Goal: Task Accomplishment & Management: Use online tool/utility

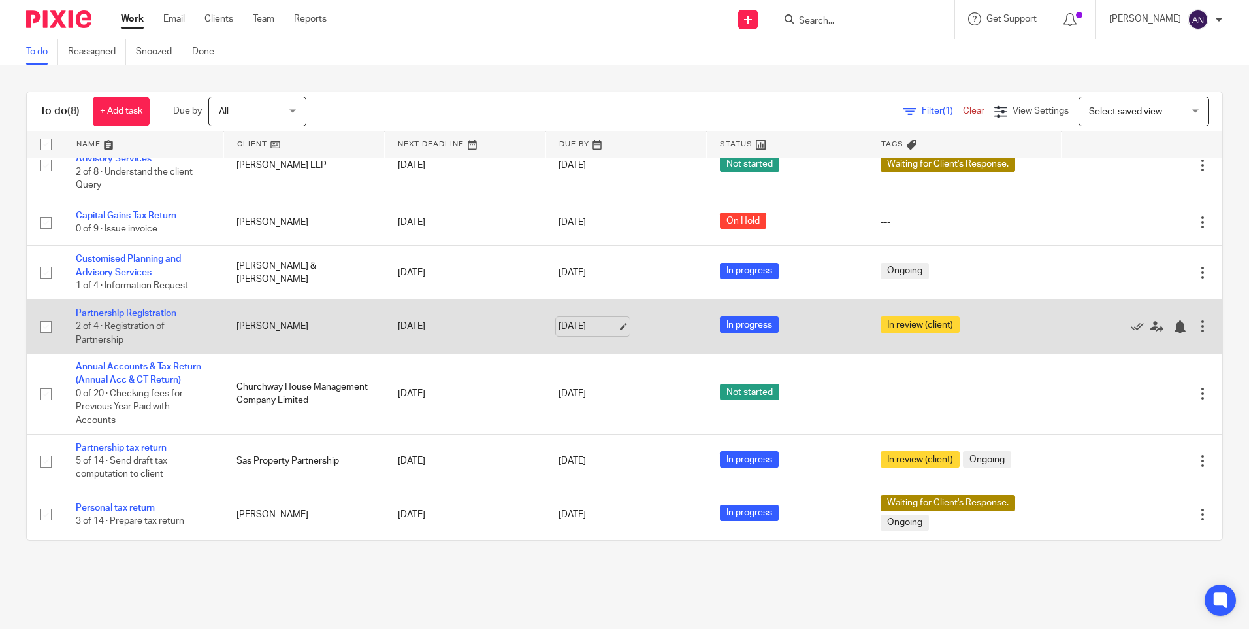
scroll to position [93, 0]
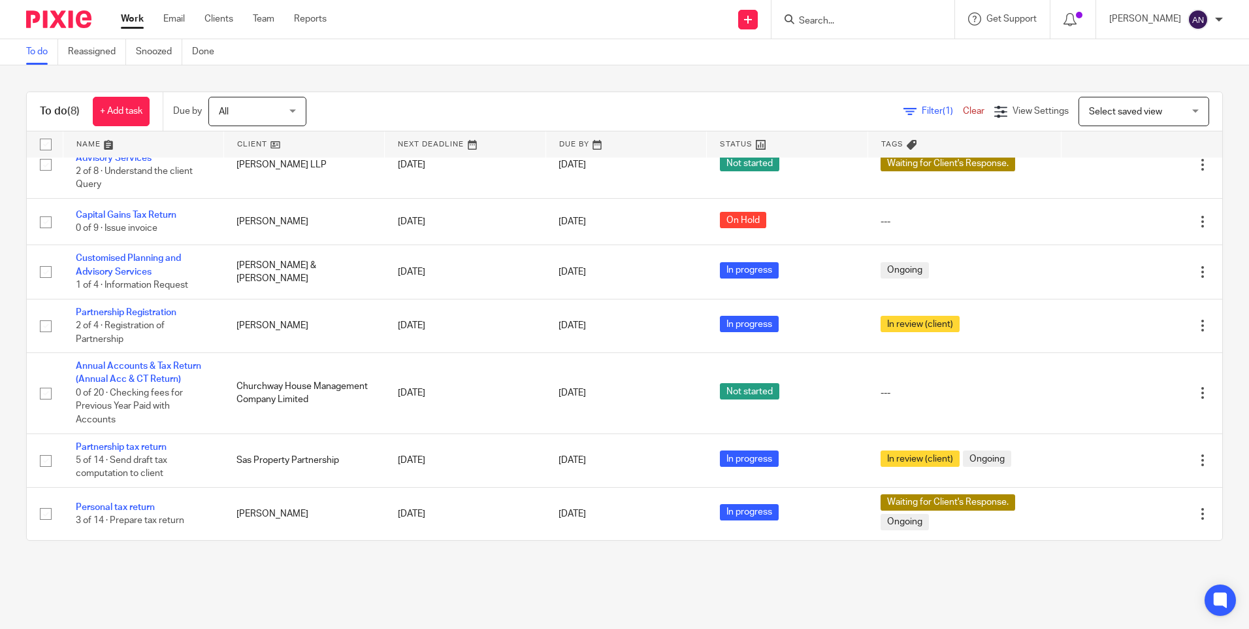
click at [828, 22] on input "Search" at bounding box center [857, 22] width 118 height 12
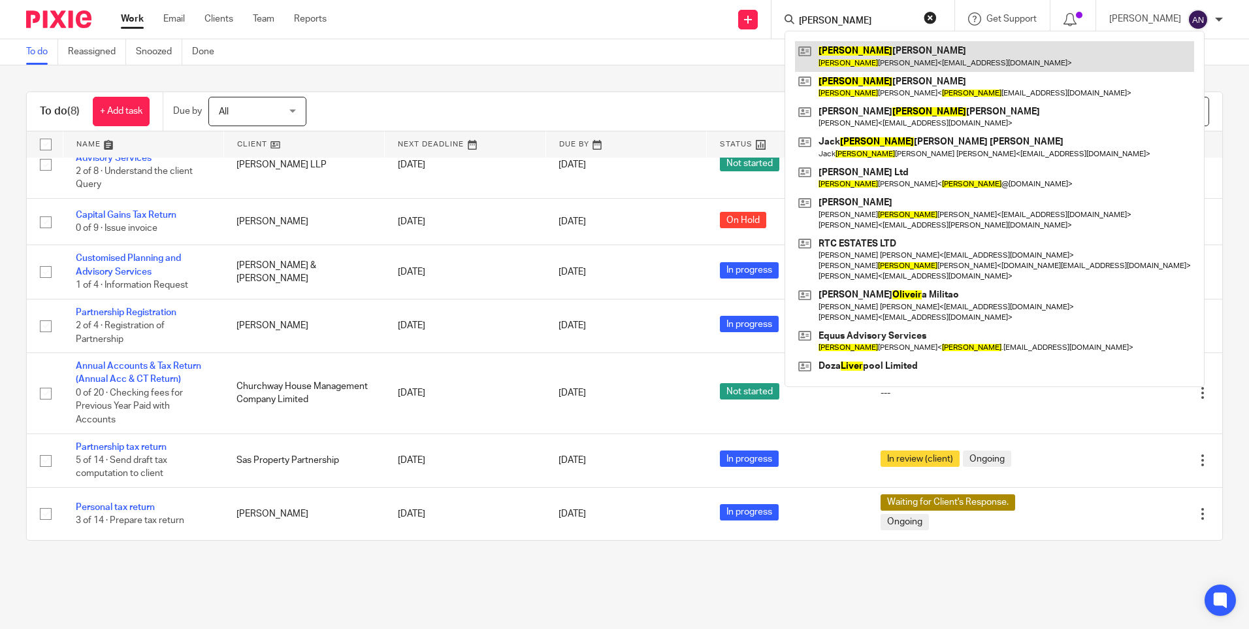
type input "oliver"
click at [874, 53] on link at bounding box center [994, 56] width 399 height 30
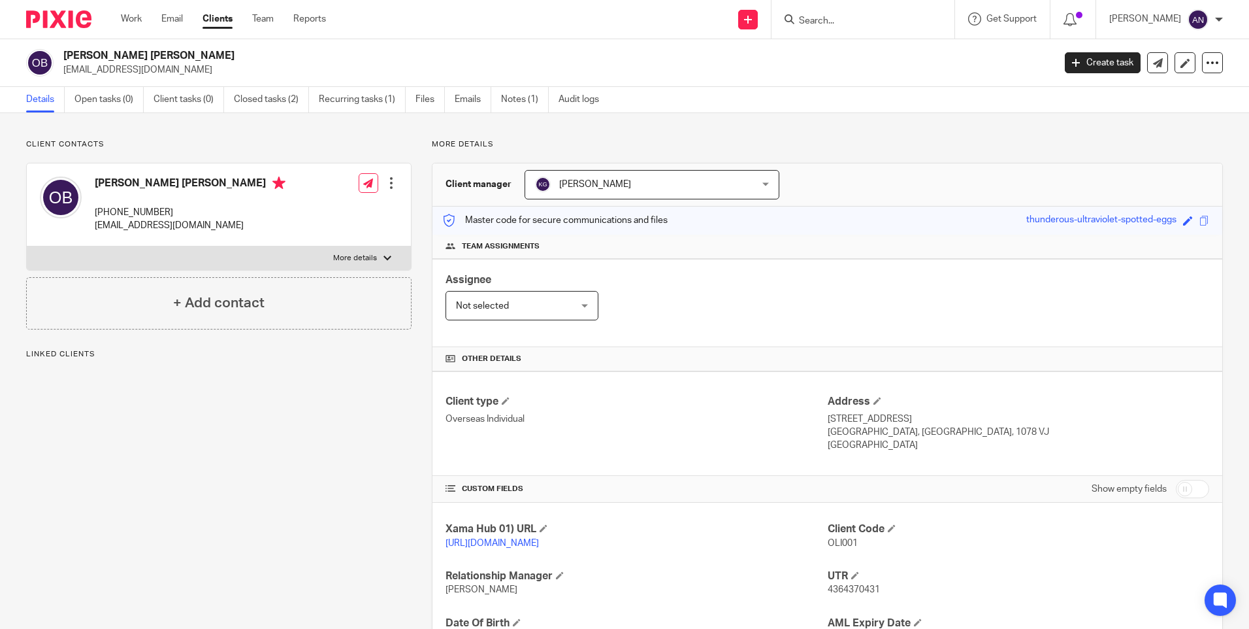
click at [887, 135] on div "Client contacts Oliver William Brennan +44 750 096 3348 owbrennan@hotmail.co.uk…" at bounding box center [624, 424] width 1249 height 623
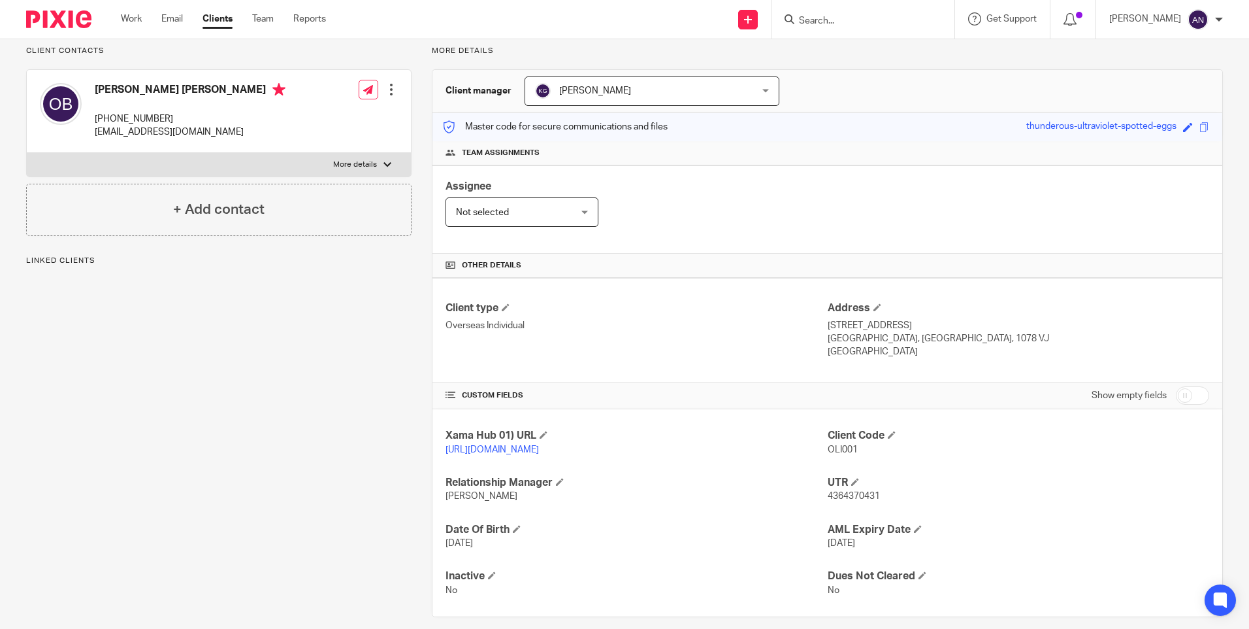
scroll to position [122, 0]
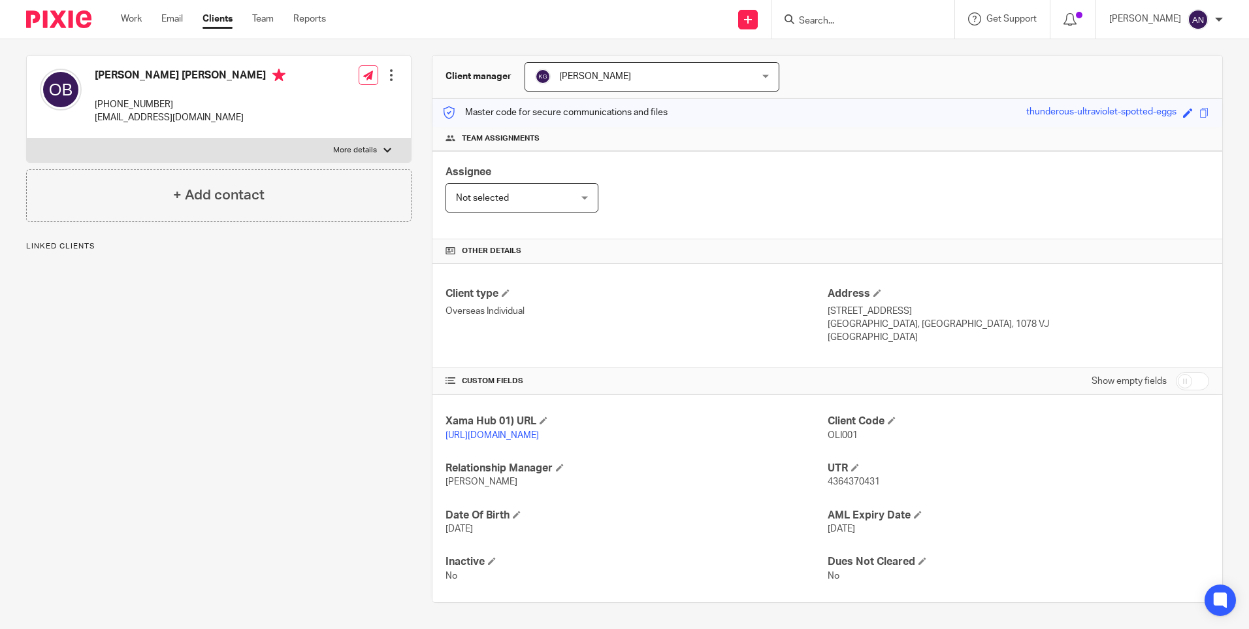
click at [751, 304] on p "Overseas Individual" at bounding box center [637, 310] width 382 height 13
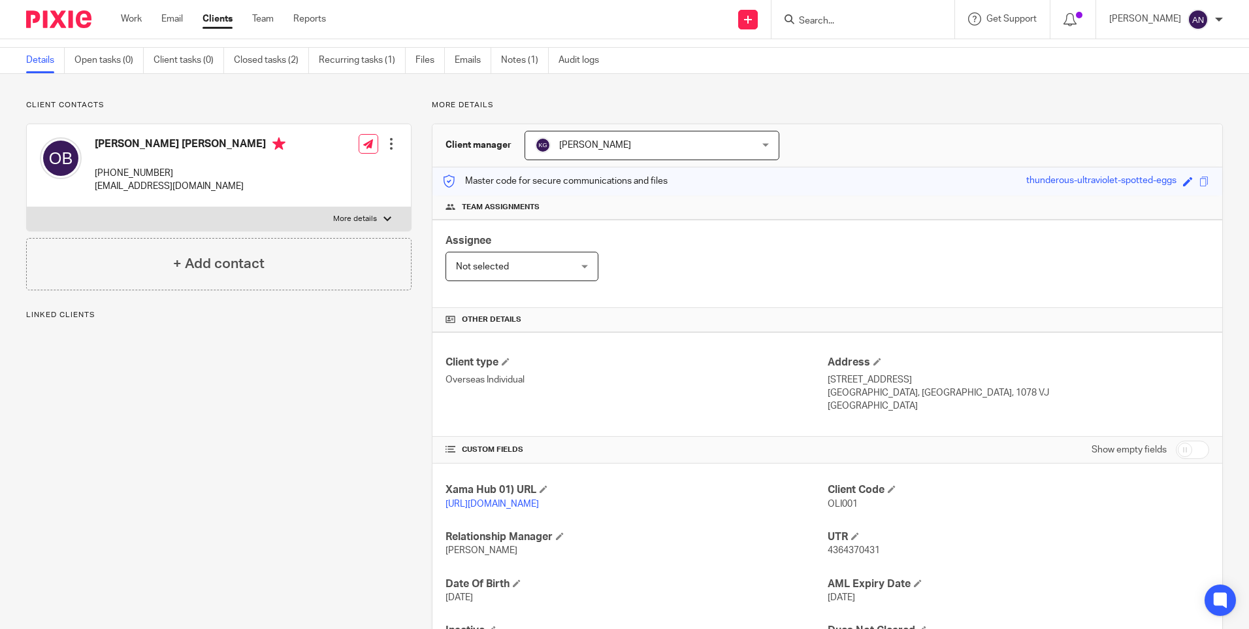
scroll to position [0, 0]
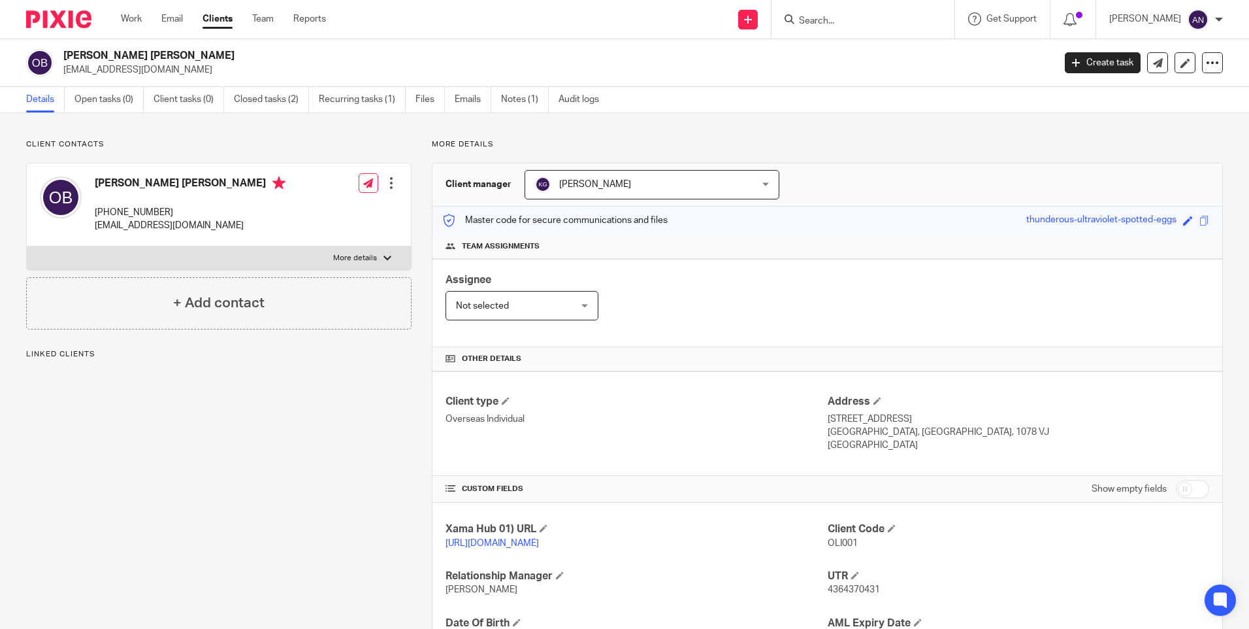
click at [732, 286] on div "Assignee Not selected Not selected Not selected Aarshika Awale Aayush Niraula A…" at bounding box center [828, 303] width 790 height 88
click at [866, 128] on div "Client contacts Oliver William Brennan +44 750 096 3348 owbrennan@hotmail.co.uk…" at bounding box center [624, 424] width 1249 height 623
click at [788, 310] on div "Assignee Not selected Not selected Not selected Aarshika Awale Aayush Niraula A…" at bounding box center [828, 303] width 790 height 88
click at [864, 138] on div "Client contacts Oliver William Brennan +44 750 096 3348 owbrennan@hotmail.co.uk…" at bounding box center [624, 424] width 1249 height 623
click at [830, 290] on div "Assignee Not selected Not selected Not selected Aarshika Awale Aayush Niraula A…" at bounding box center [828, 303] width 790 height 88
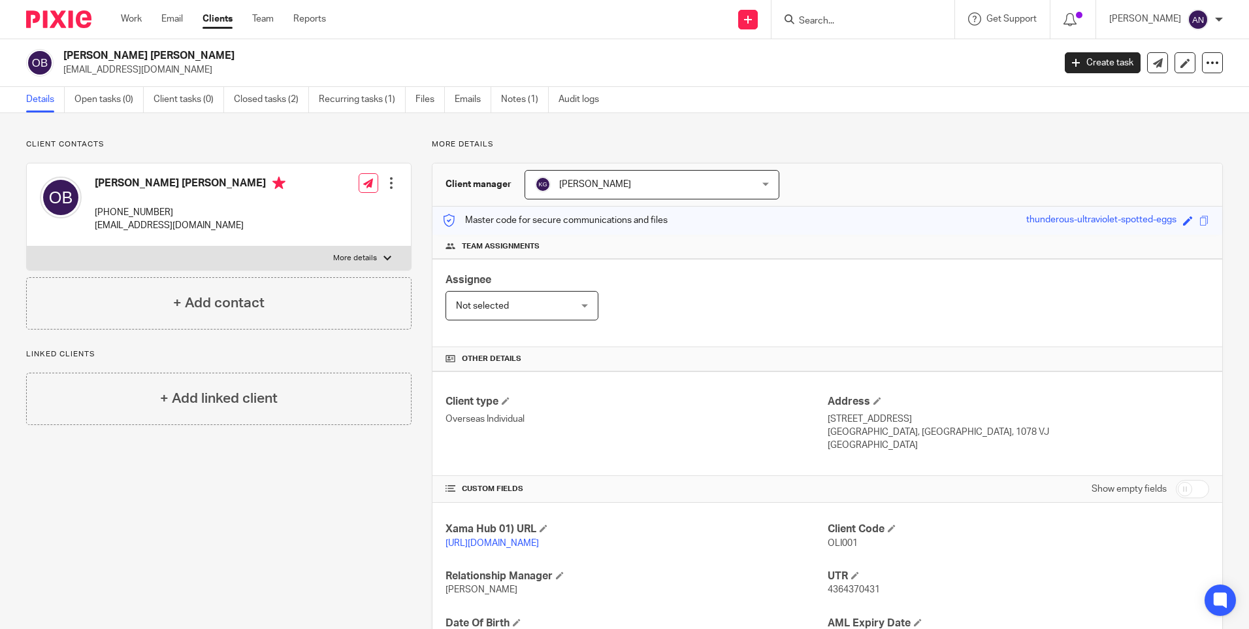
click at [874, 135] on div "Client contacts Oliver William Brennan +44 750 096 3348 owbrennan@hotmail.co.uk…" at bounding box center [624, 424] width 1249 height 623
click at [885, 293] on div "Assignee Not selected Not selected Not selected Aarshika Awale Aayush Niraula A…" at bounding box center [828, 303] width 790 height 88
click at [878, 145] on p "More details" at bounding box center [827, 144] width 791 height 10
click at [123, 15] on link "Work" at bounding box center [131, 18] width 21 height 13
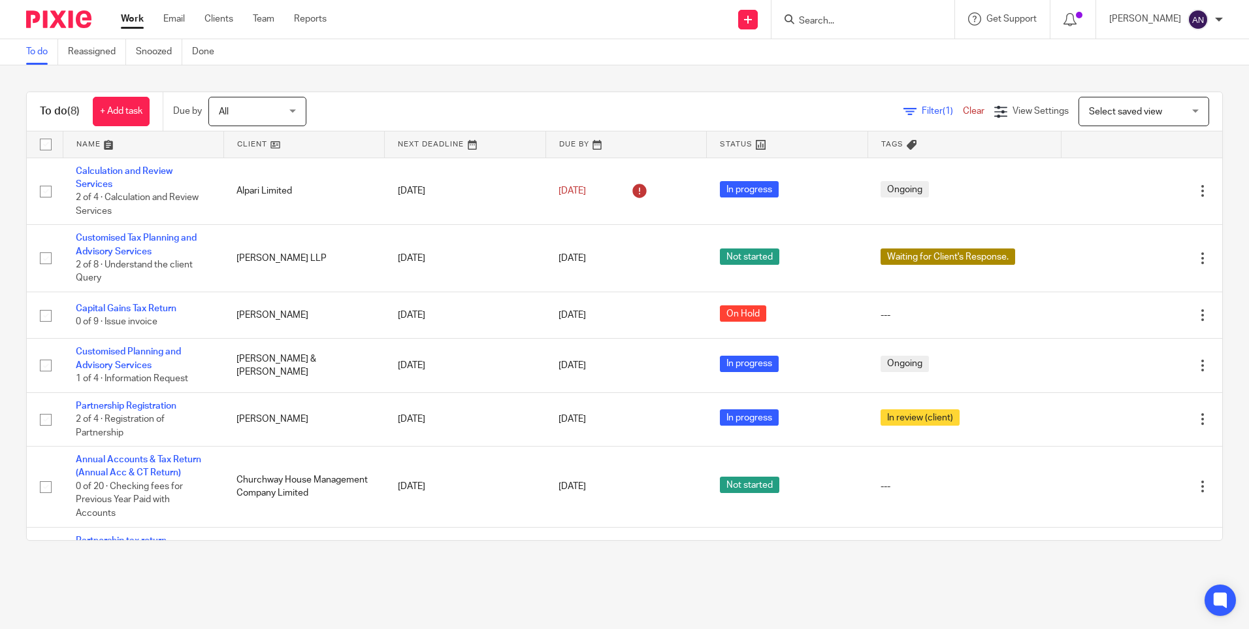
click at [823, 20] on input "Search" at bounding box center [857, 22] width 118 height 12
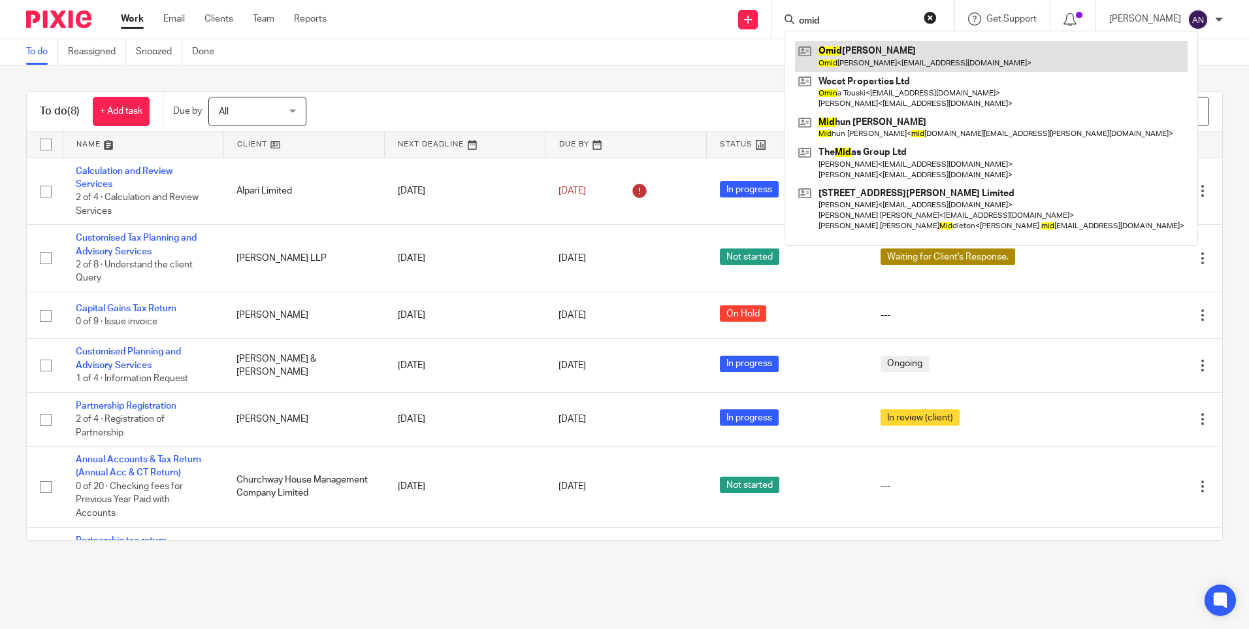
type input "omid"
click at [861, 49] on link at bounding box center [991, 56] width 393 height 30
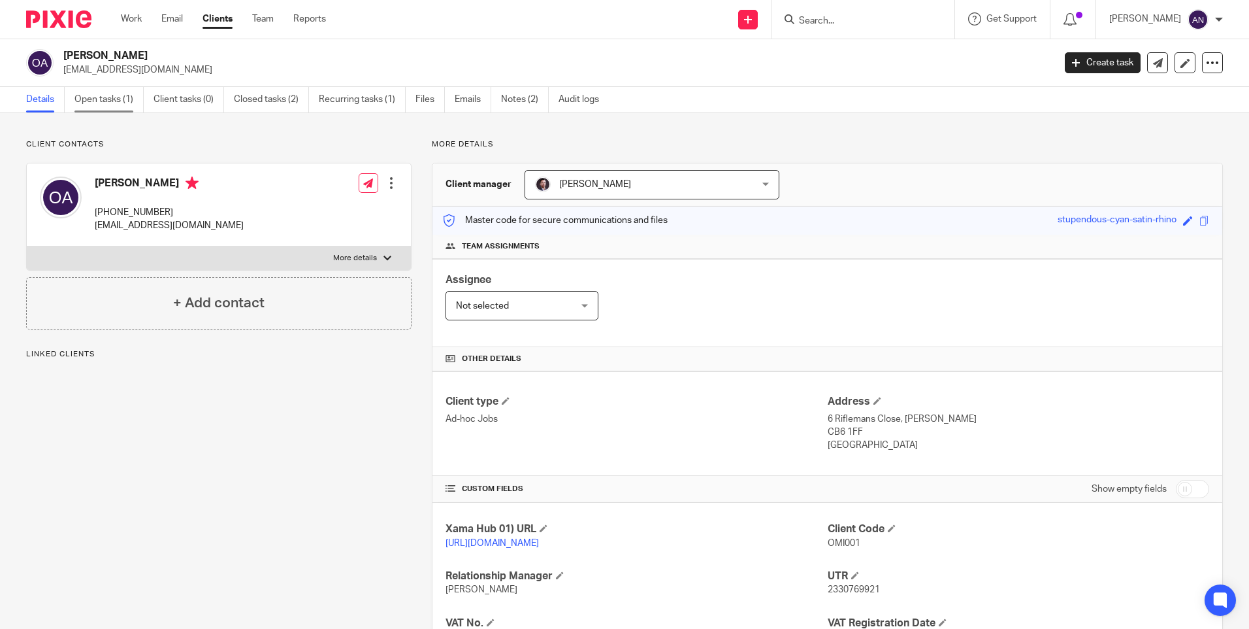
click at [111, 104] on link "Open tasks (1)" at bounding box center [108, 99] width 69 height 25
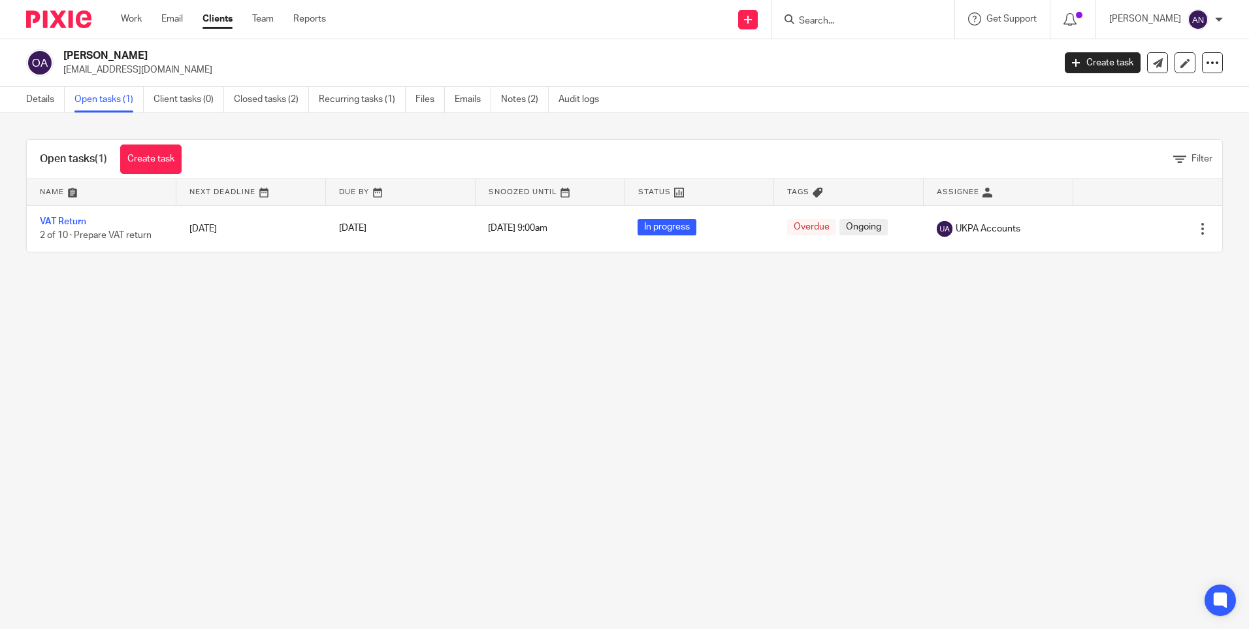
click at [63, 221] on link "VAT Return" at bounding box center [63, 221] width 46 height 9
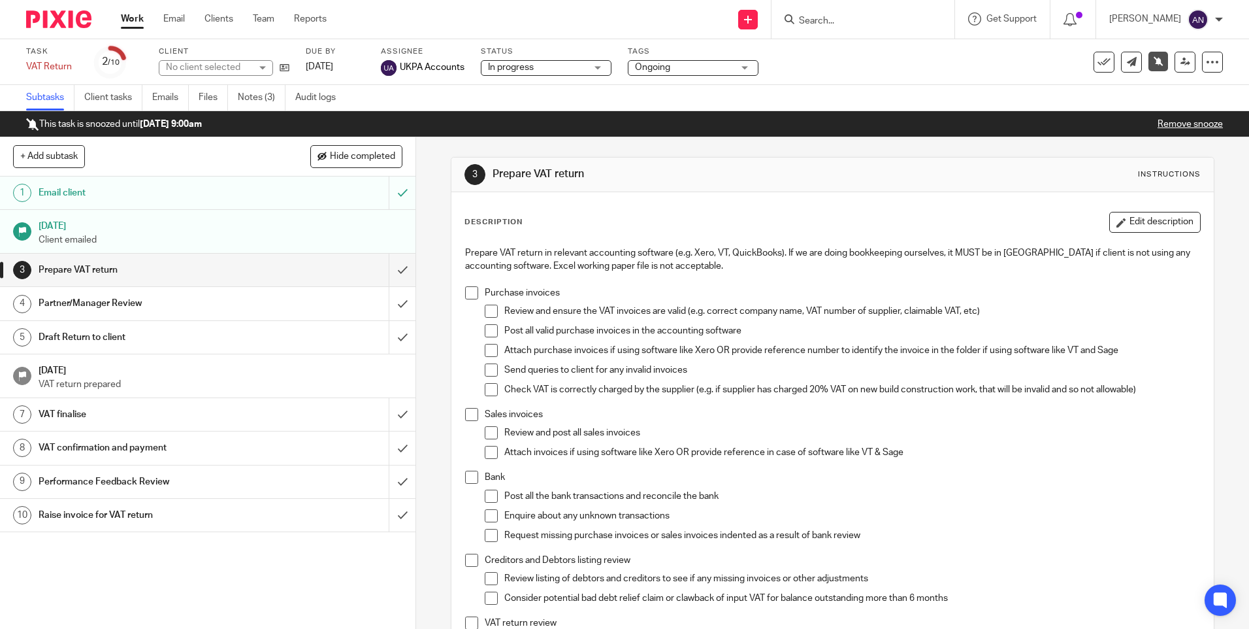
click at [257, 93] on link "Notes (3)" at bounding box center [262, 97] width 48 height 25
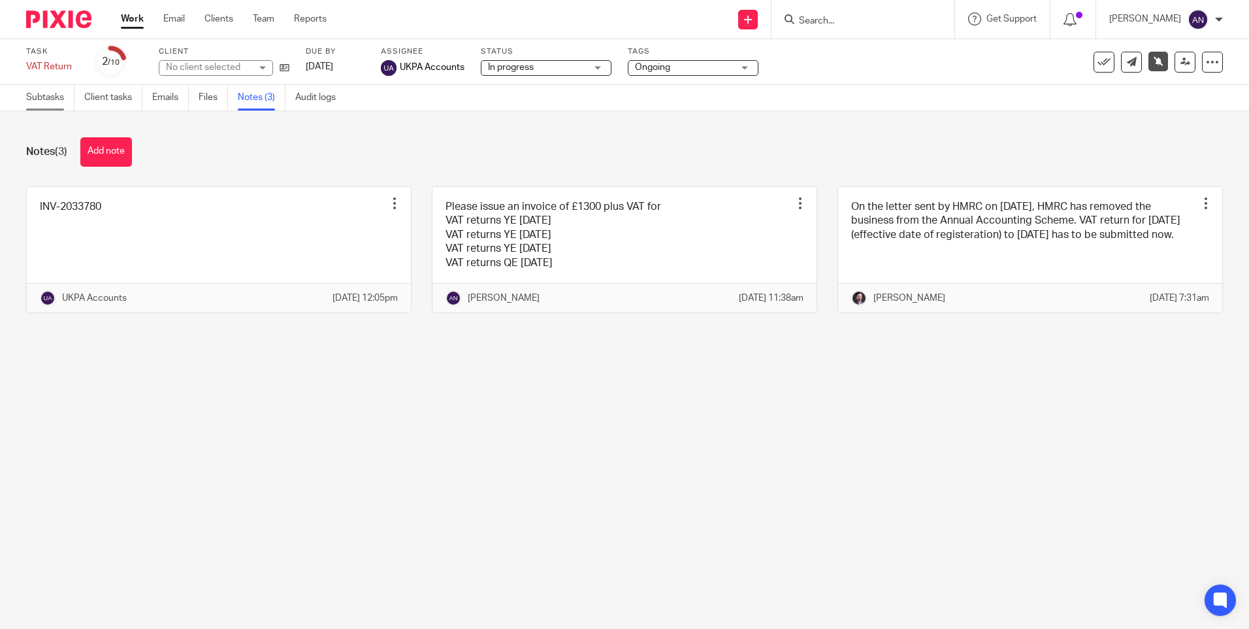
click at [59, 102] on link "Subtasks" at bounding box center [50, 97] width 48 height 25
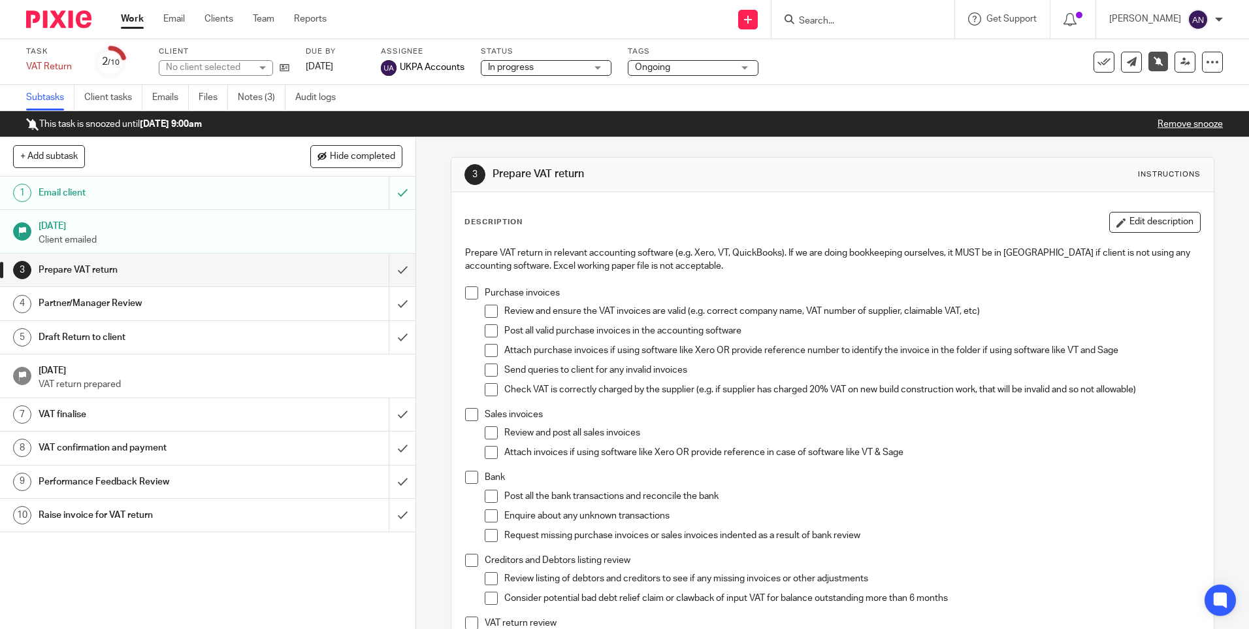
click at [689, 148] on div "3 Prepare VAT return Instructions Description Edit description Prepare VAT retu…" at bounding box center [832, 528] width 763 height 783
click at [691, 146] on div "3 Prepare VAT return Instructions Description Edit description Prepare VAT retu…" at bounding box center [832, 528] width 763 height 783
click at [686, 146] on div "3 Prepare VAT return Instructions Description Edit description Prepare VAT retu…" at bounding box center [832, 528] width 763 height 783
click at [726, 149] on div "3 Prepare VAT return Instructions Description Edit description Prepare VAT retu…" at bounding box center [832, 528] width 763 height 783
